Goal: Task Accomplishment & Management: Use online tool/utility

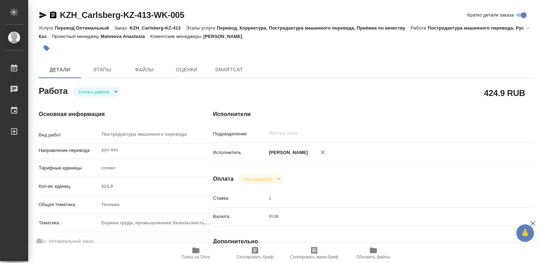
type textarea "x"
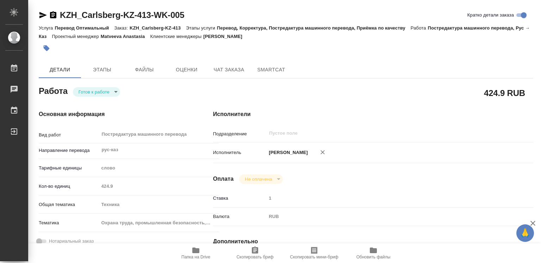
type textarea "x"
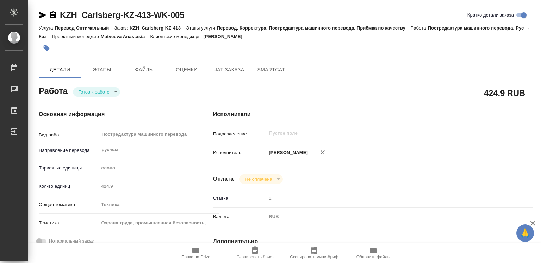
click at [531, 224] on icon "button" at bounding box center [533, 223] width 8 height 8
click at [531, 224] on div "Исполнители Подразделение ​ Исполнитель Дюсембаева Райхан Оплата Не оплачена no…" at bounding box center [373, 246] width 348 height 301
type textarea "x"
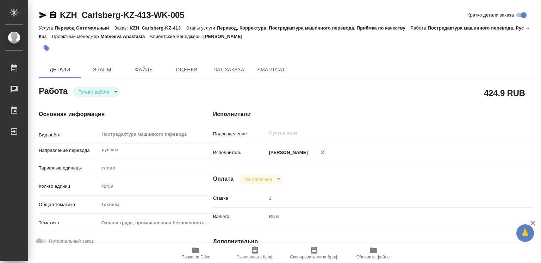
type textarea "x"
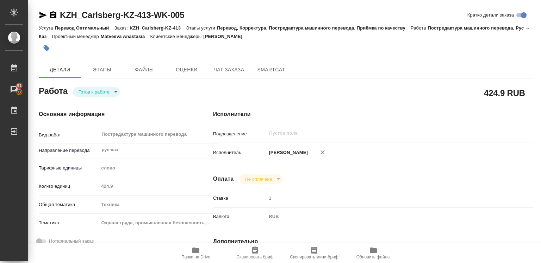
type textarea "x"
click at [274, 69] on span "SmartCat" at bounding box center [271, 70] width 34 height 9
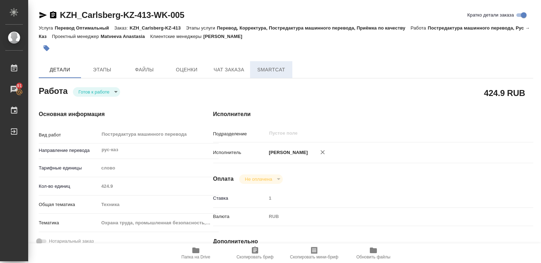
click at [274, 69] on span "SmartCat" at bounding box center [271, 70] width 34 height 9
type textarea "x"
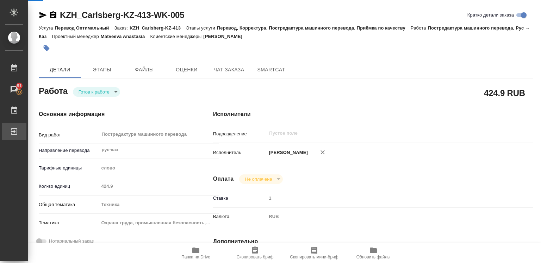
type textarea "x"
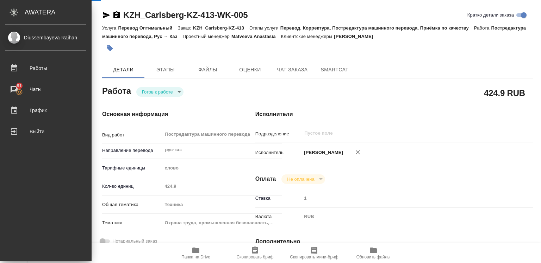
type textarea "x"
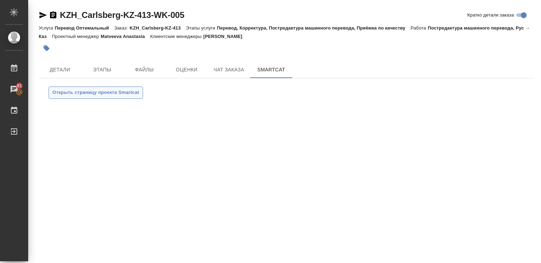
click at [95, 93] on span "Открыть страницу проекта Smartcat" at bounding box center [95, 93] width 87 height 8
